Goal: Use online tool/utility: Utilize a website feature to perform a specific function

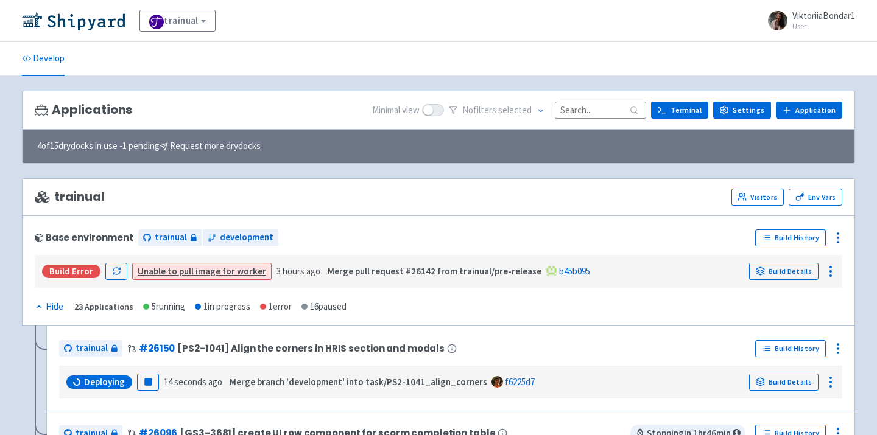
click at [76, 21] on img at bounding box center [73, 20] width 103 height 19
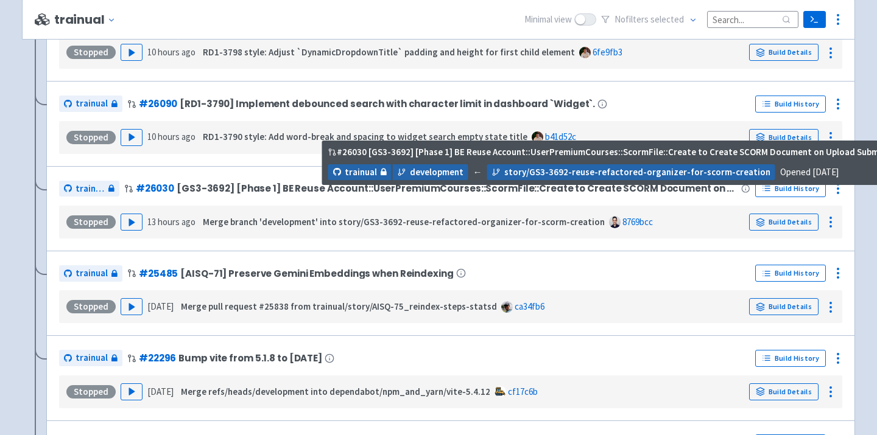
scroll to position [1095, 0]
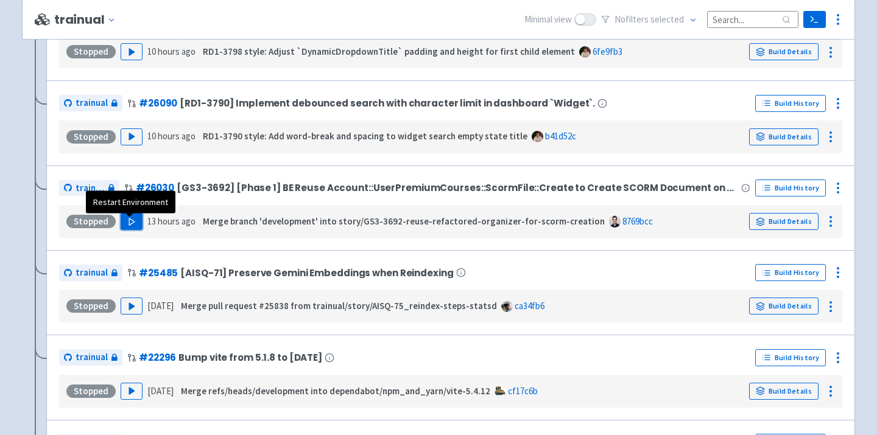
click at [135, 223] on button "Play" at bounding box center [132, 221] width 22 height 17
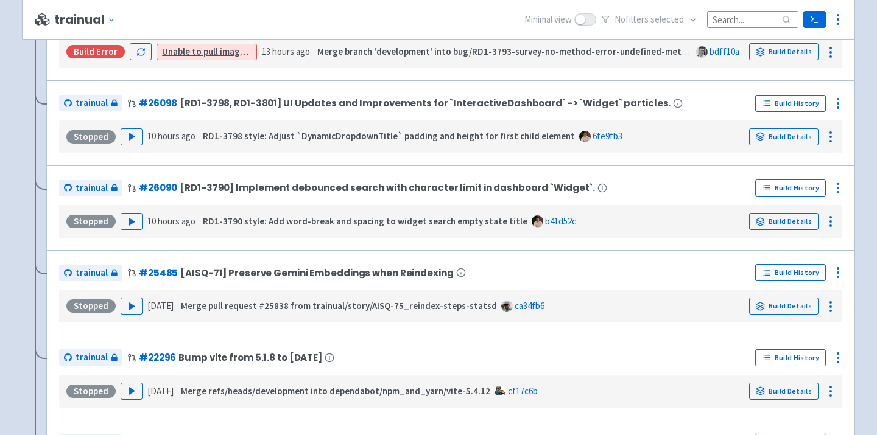
scroll to position [159, 0]
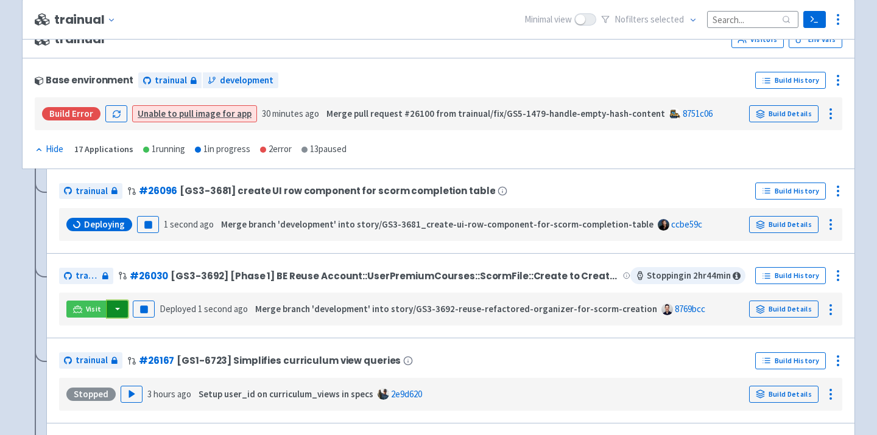
click at [112, 309] on button "button" at bounding box center [117, 309] width 21 height 17
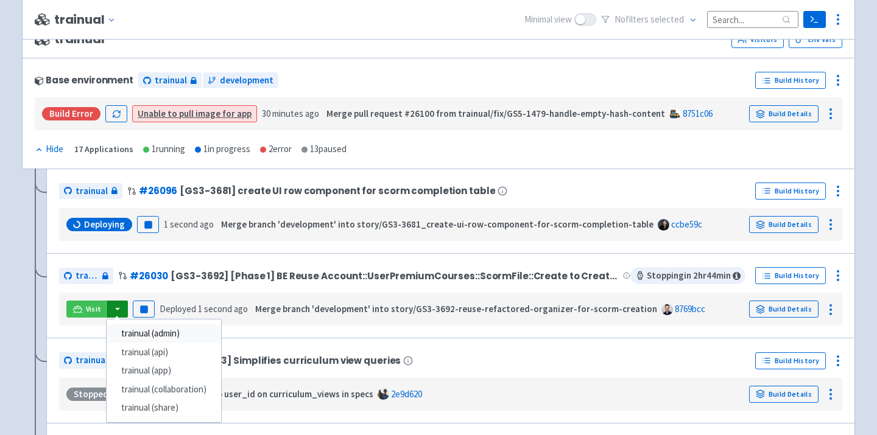
click at [153, 331] on link "trainual (admin)" at bounding box center [164, 333] width 114 height 19
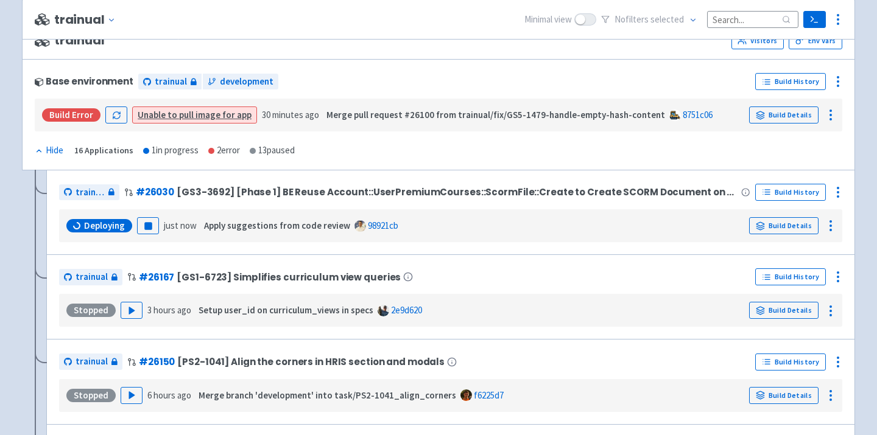
scroll to position [155, 0]
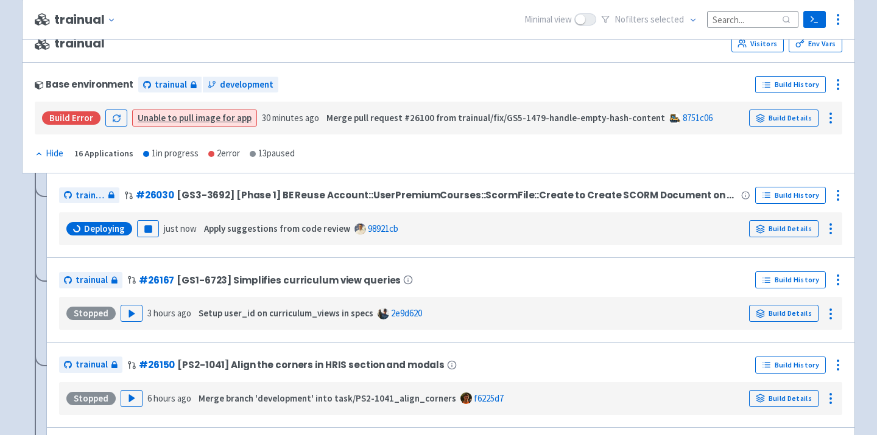
click at [352, 150] on div "Base environment trainual development Build History Build Error Unable to pull …" at bounding box center [438, 117] width 833 height 111
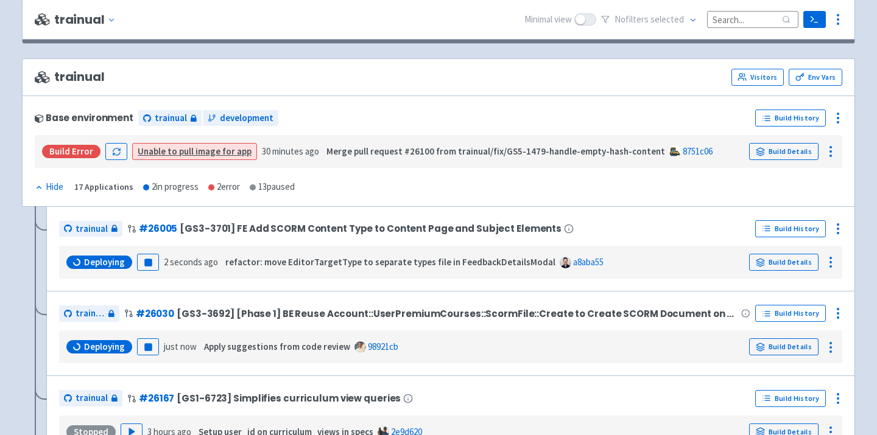
scroll to position [111, 0]
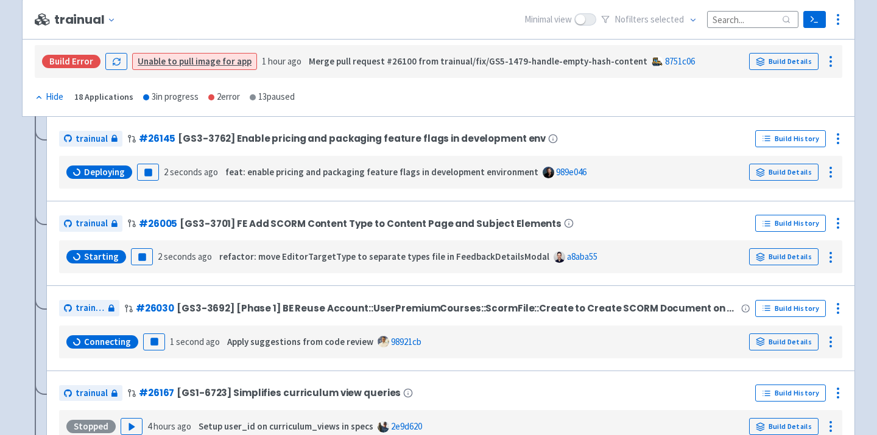
scroll to position [203, 0]
